Goal: Transaction & Acquisition: Download file/media

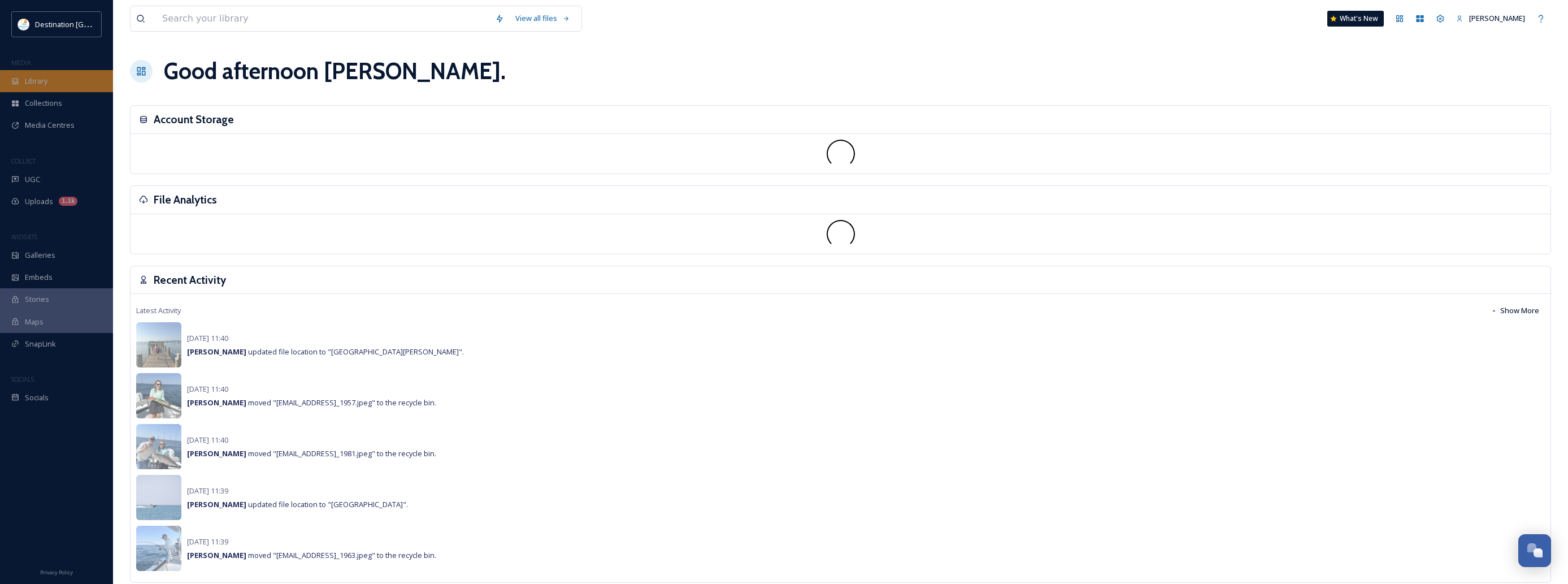
click at [41, 91] on div "Library" at bounding box center [56, 81] width 113 height 22
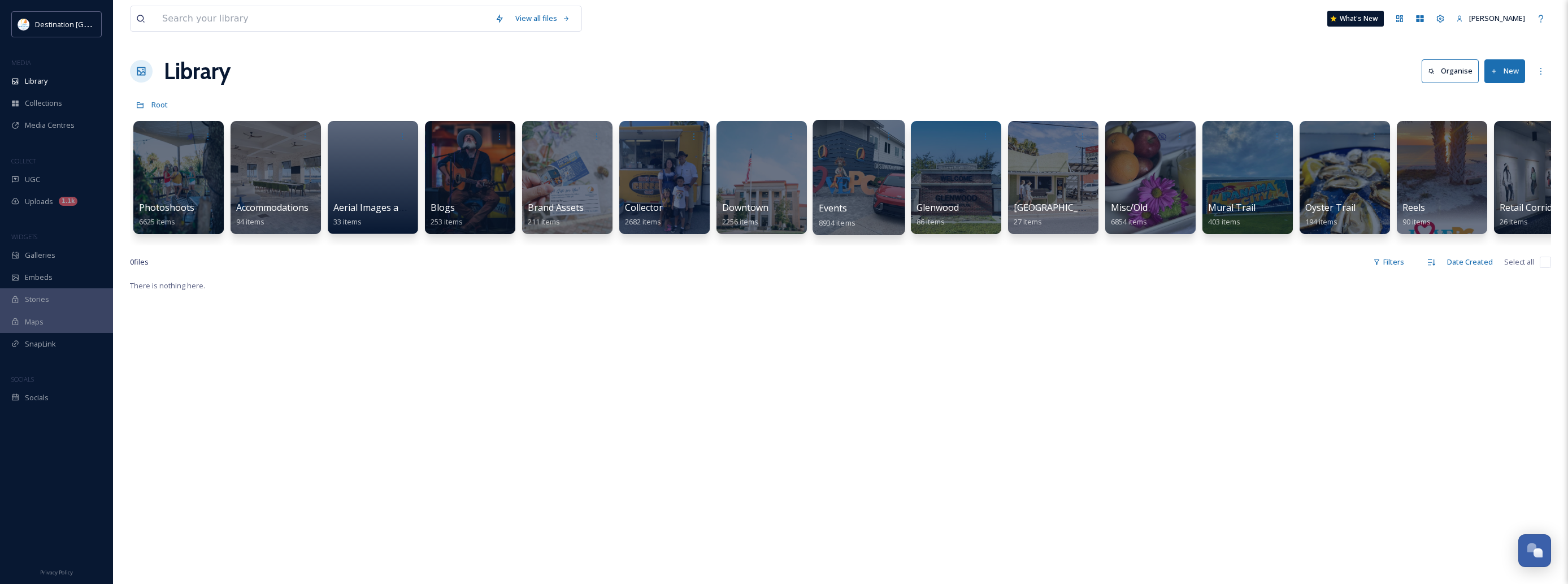
click at [895, 199] on div at bounding box center [859, 178] width 92 height 115
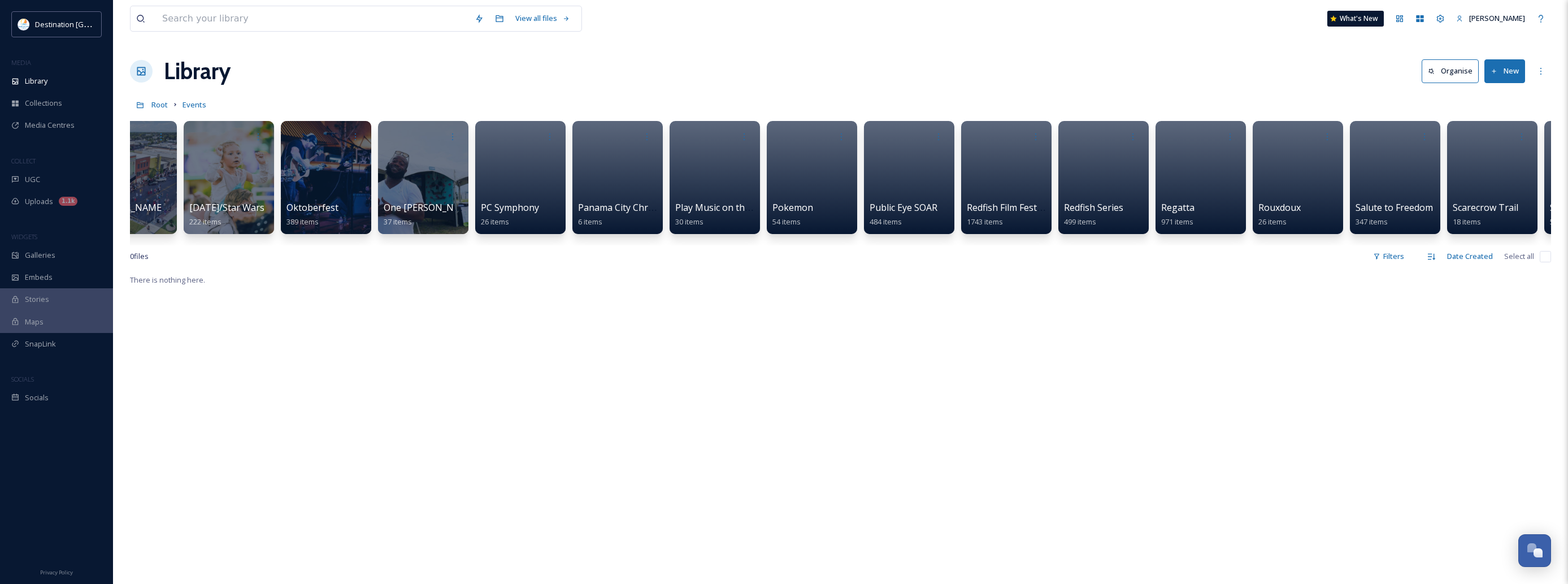
scroll to position [0, 2661]
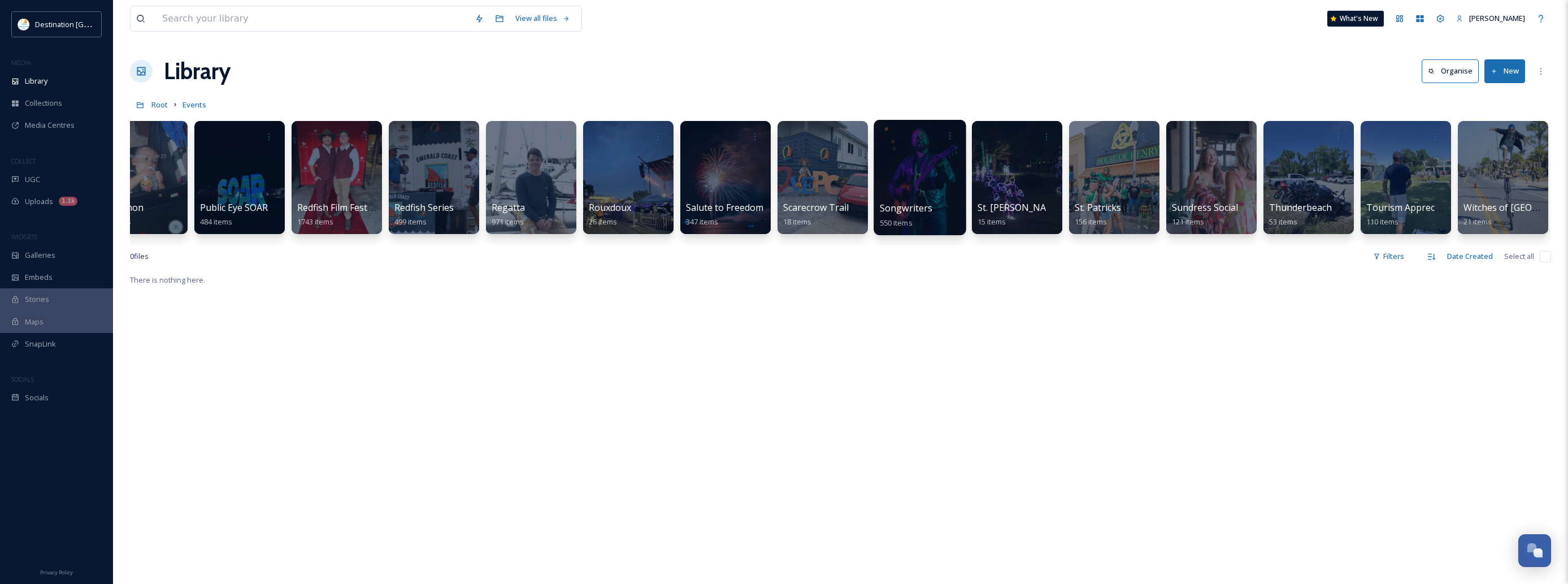
click at [898, 201] on div at bounding box center [919, 178] width 92 height 115
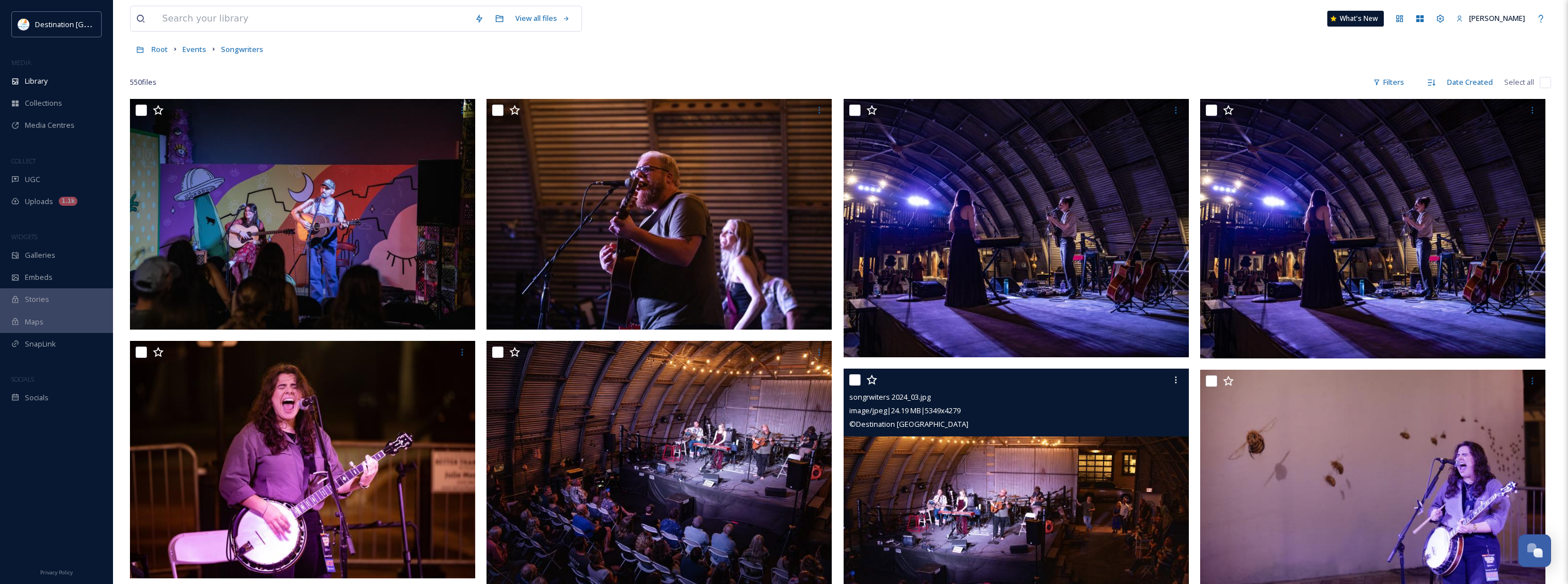
scroll to position [212, 0]
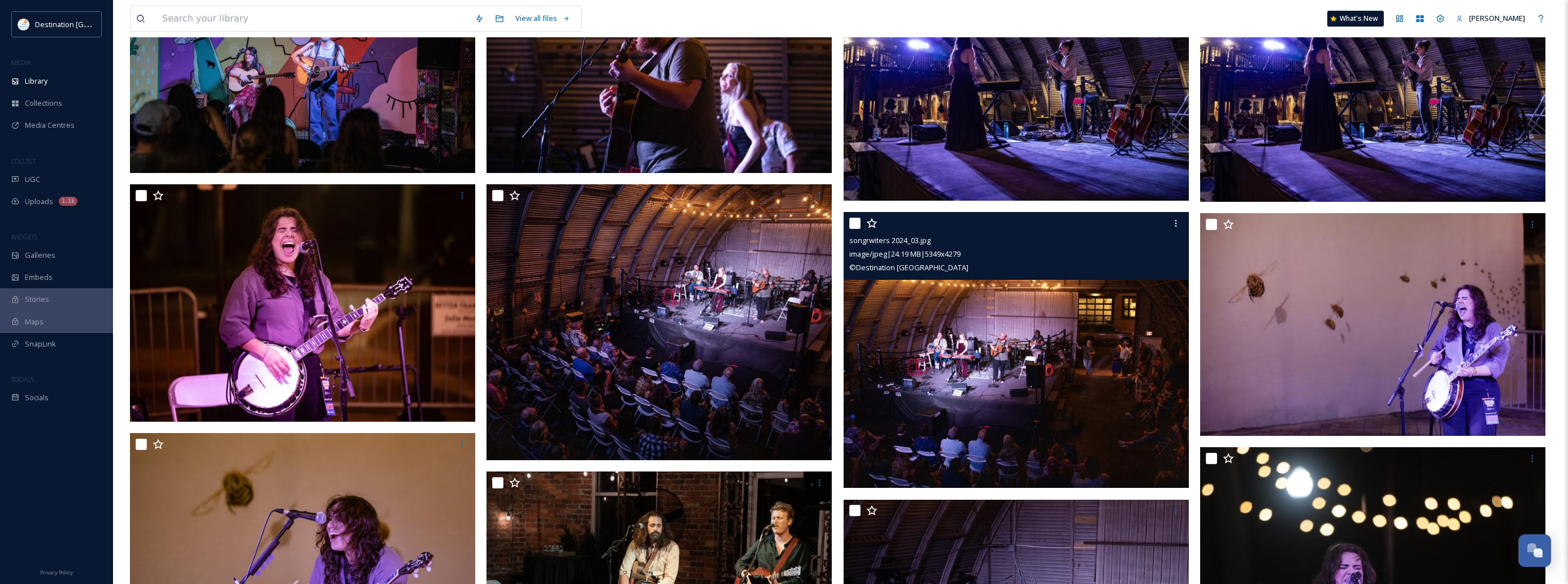
click at [1094, 346] on img at bounding box center [1016, 350] width 345 height 276
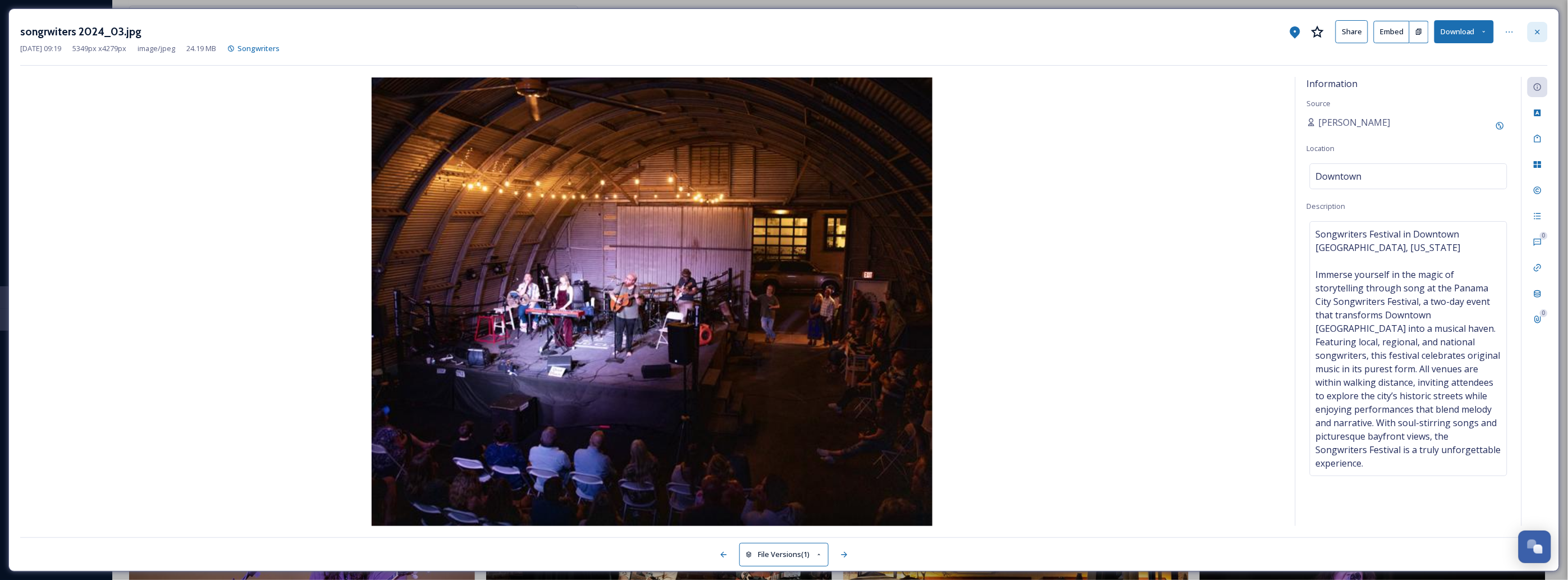
click at [1545, 27] on div at bounding box center [1538, 32] width 20 height 20
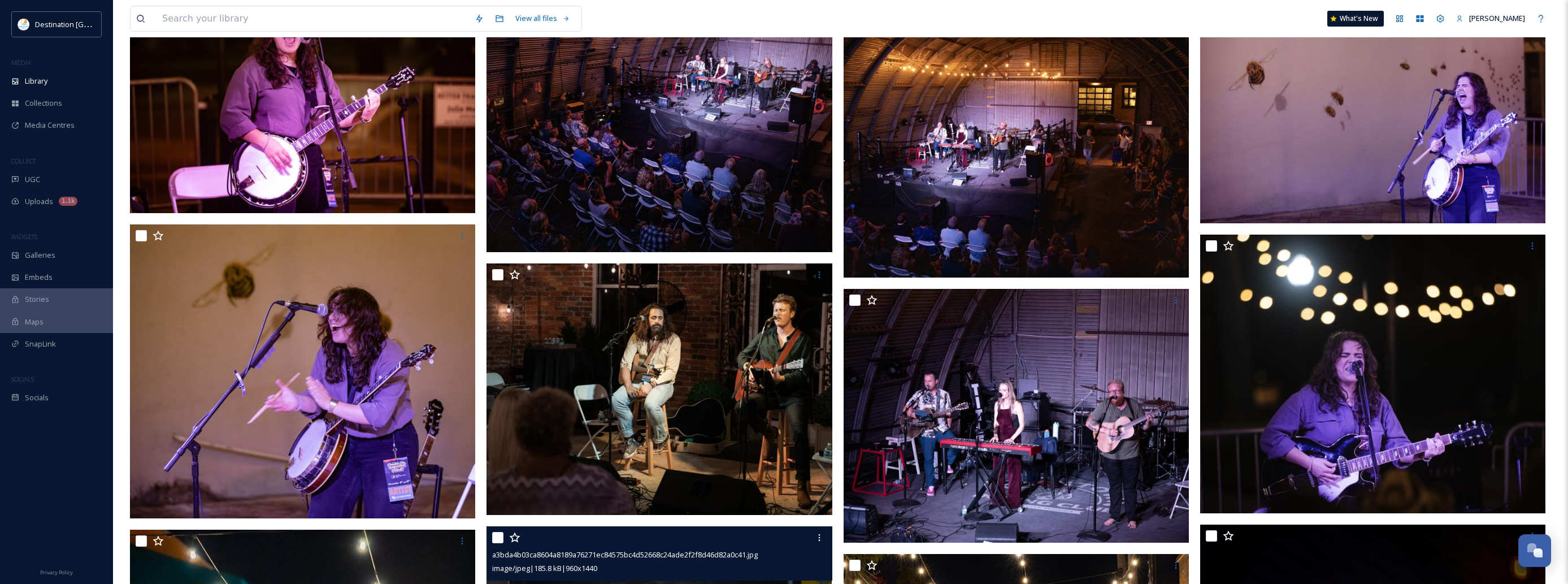
scroll to position [424, 0]
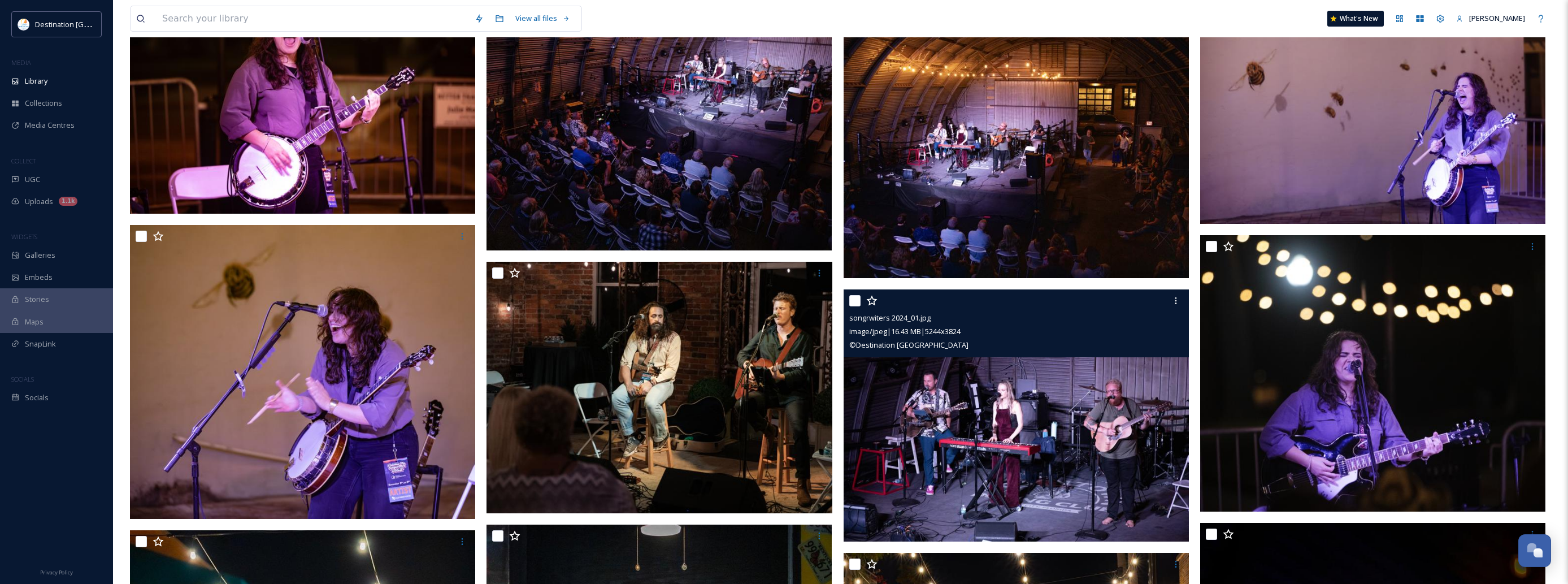
click at [1104, 400] on img at bounding box center [1016, 415] width 345 height 251
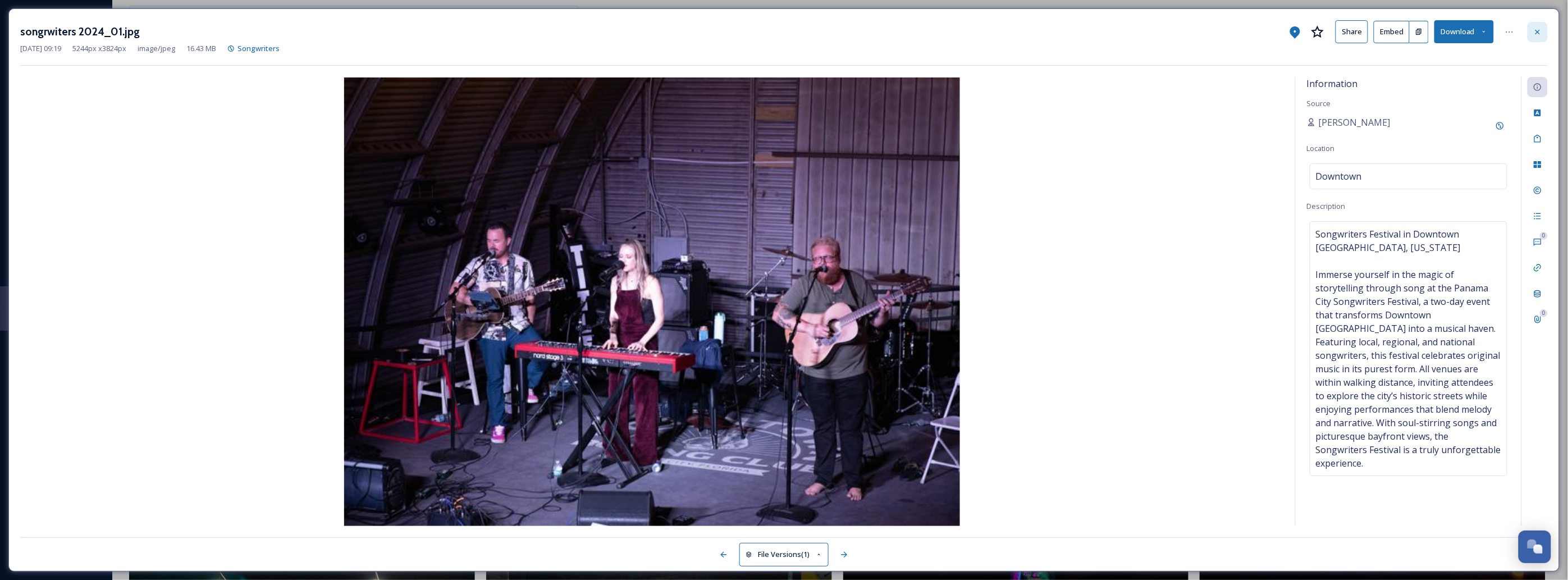
click at [1543, 23] on div at bounding box center [1538, 32] width 20 height 20
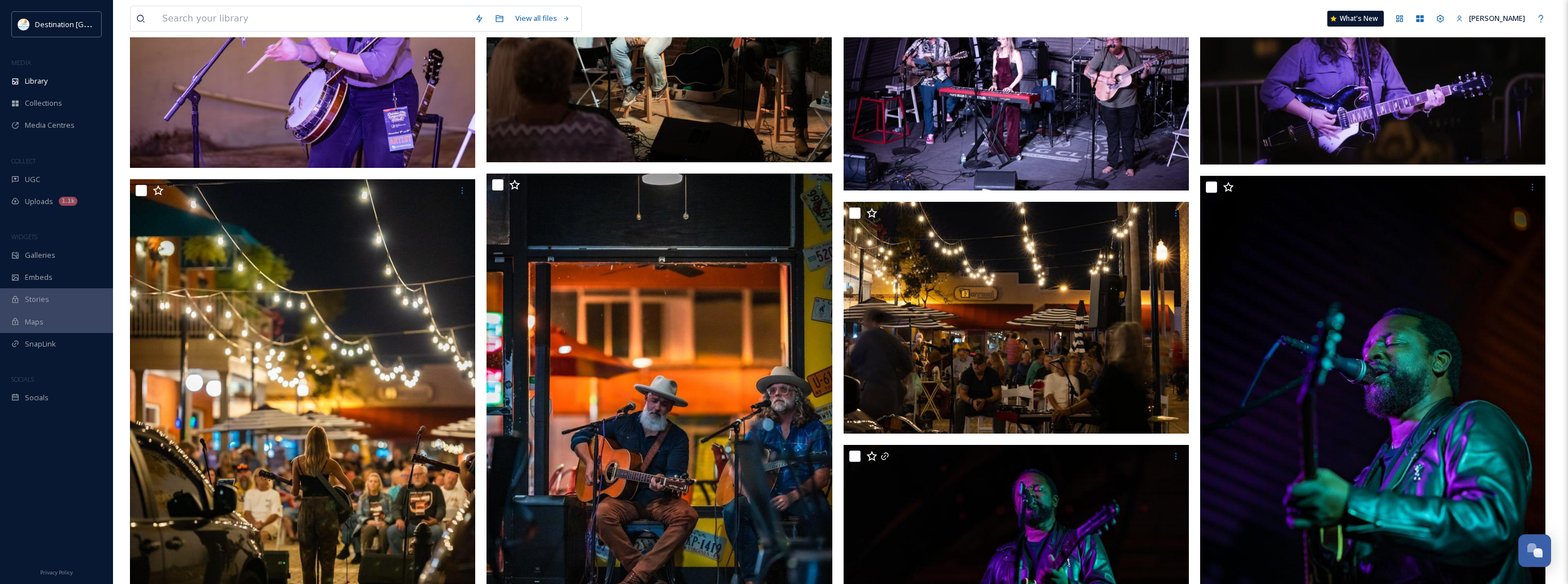
scroll to position [778, 0]
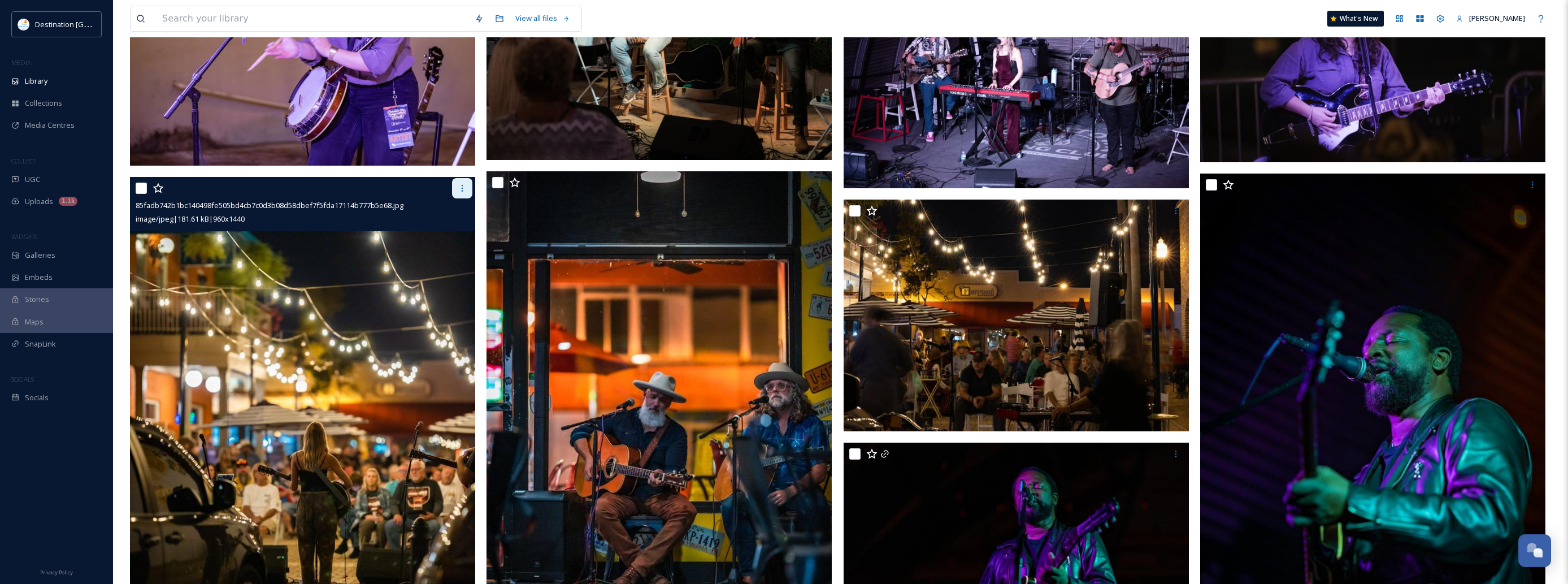
click at [463, 191] on icon at bounding box center [462, 188] width 9 height 9
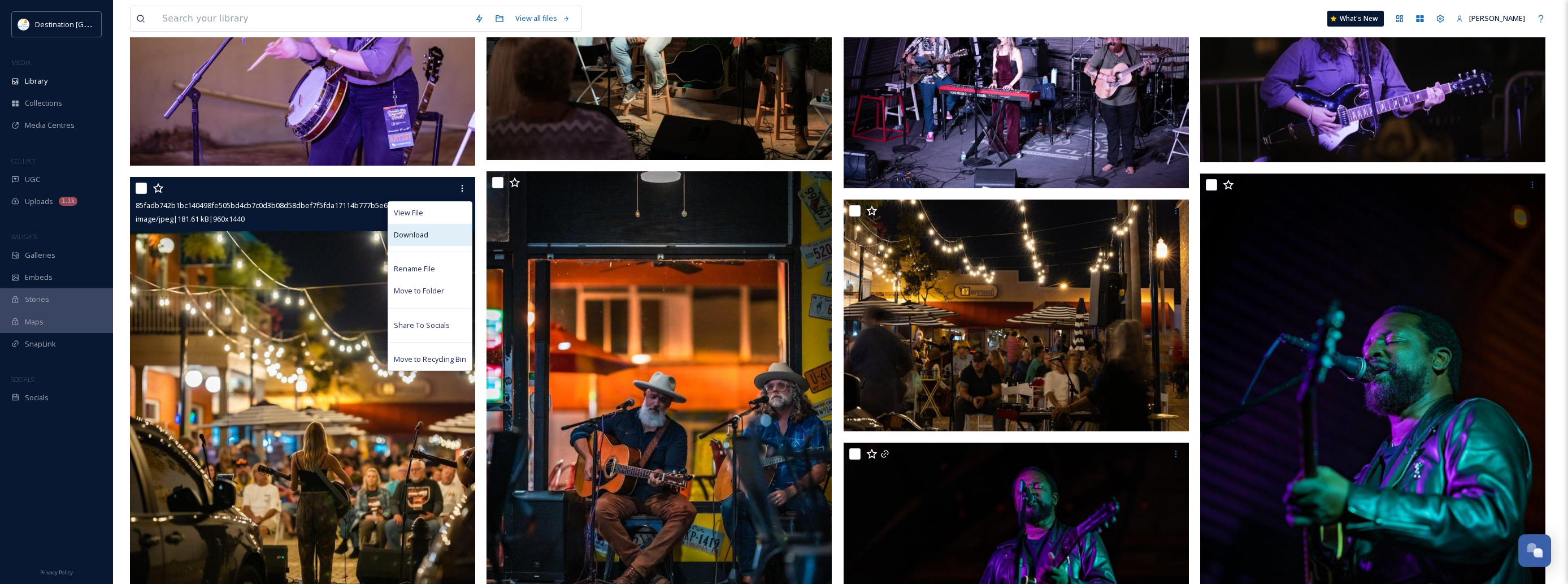
click at [424, 242] on div "Download" at bounding box center [430, 235] width 84 height 22
